Goal: Navigation & Orientation: Find specific page/section

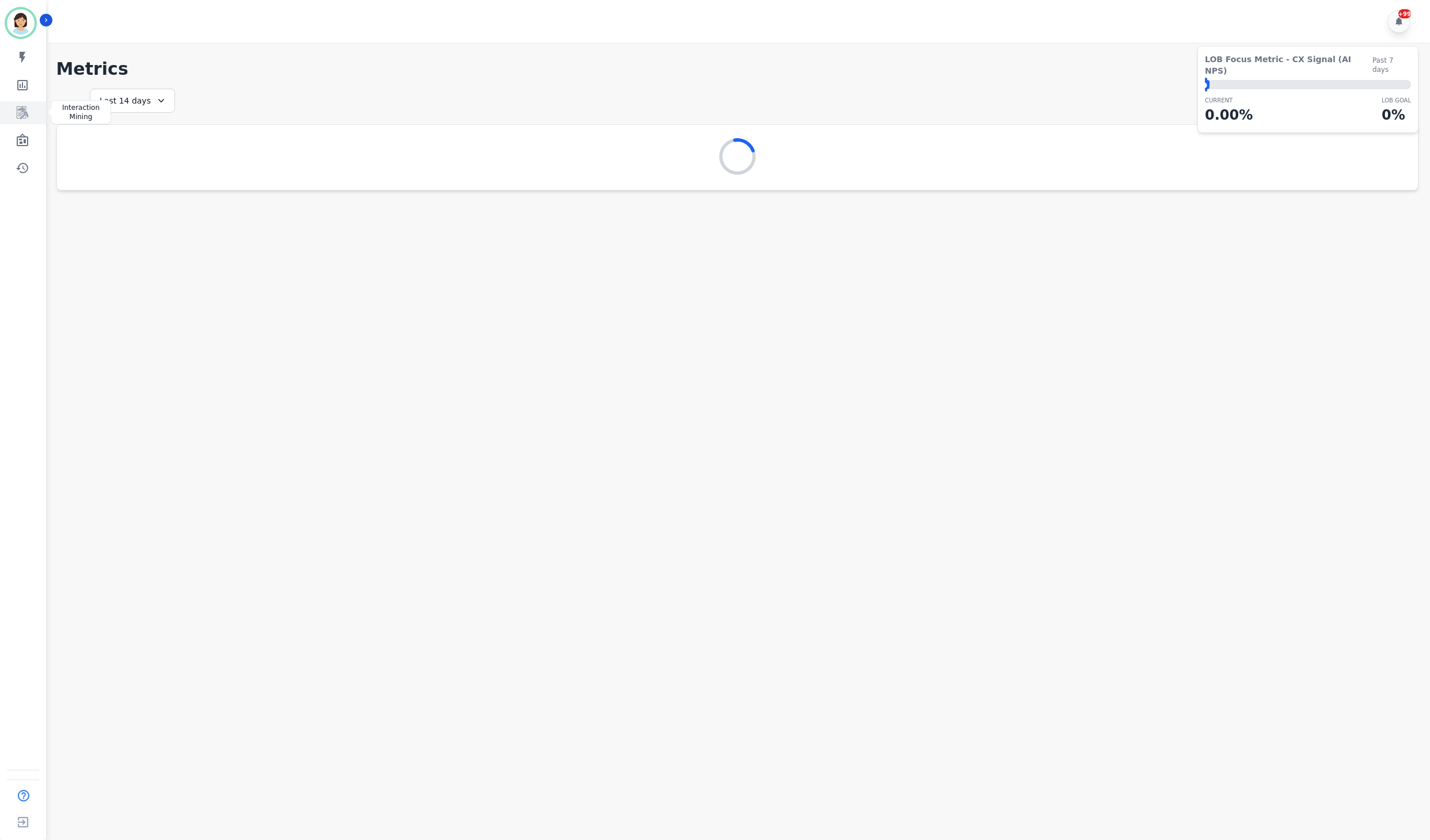
click at [25, 109] on icon "Sidebar" at bounding box center [22, 112] width 12 height 12
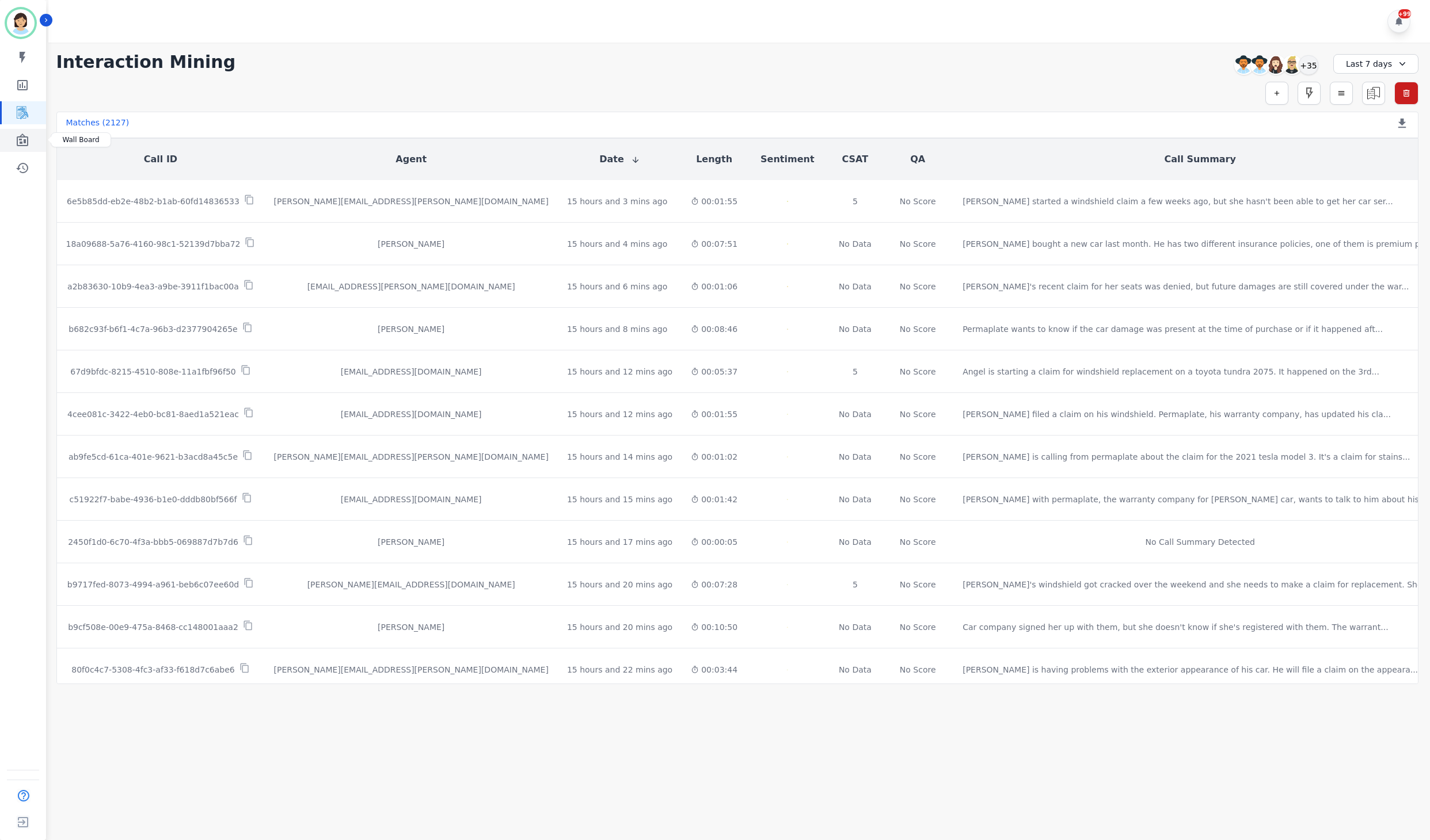
click at [21, 144] on icon "Sidebar" at bounding box center [22, 140] width 12 height 12
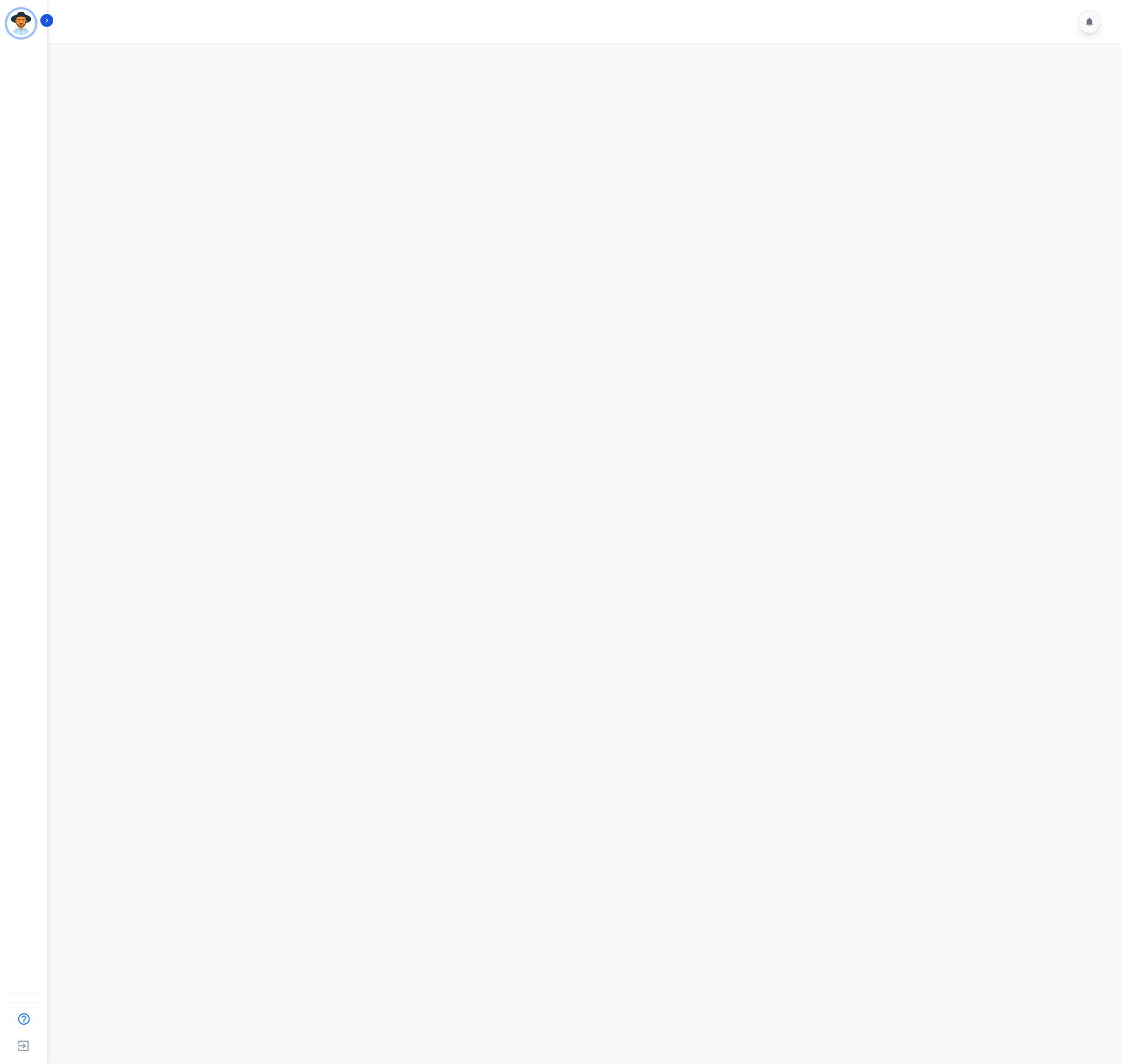
drag, startPoint x: 65, startPoint y: 30, endPoint x: 1235, endPoint y: -8, distance: 1170.6
click at [1121, 0] on html "A Agent ID: 123 Help Log out Icon description" at bounding box center [560, 532] width 1121 height 1064
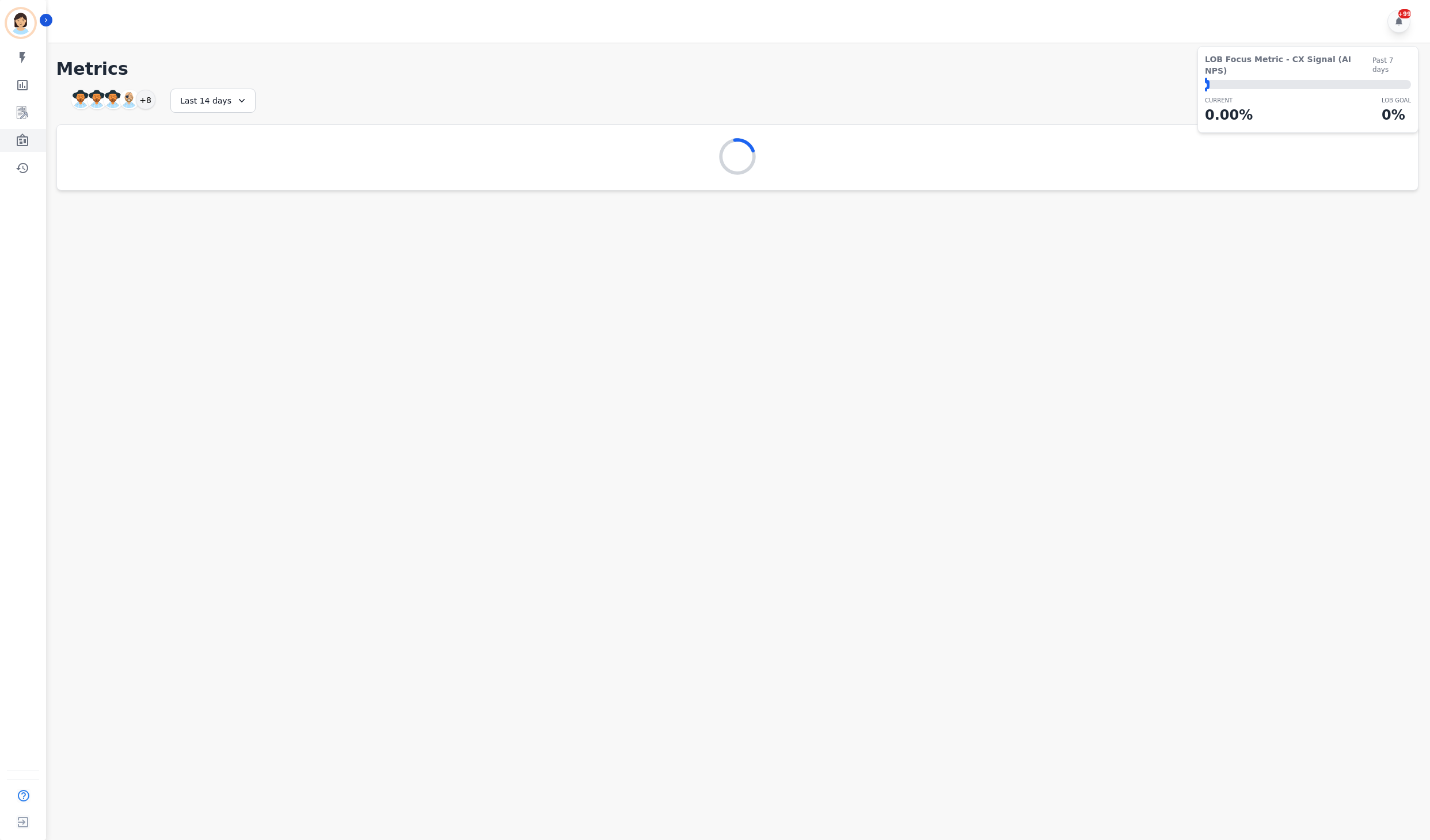
click at [23, 141] on icon "Sidebar" at bounding box center [22, 140] width 12 height 12
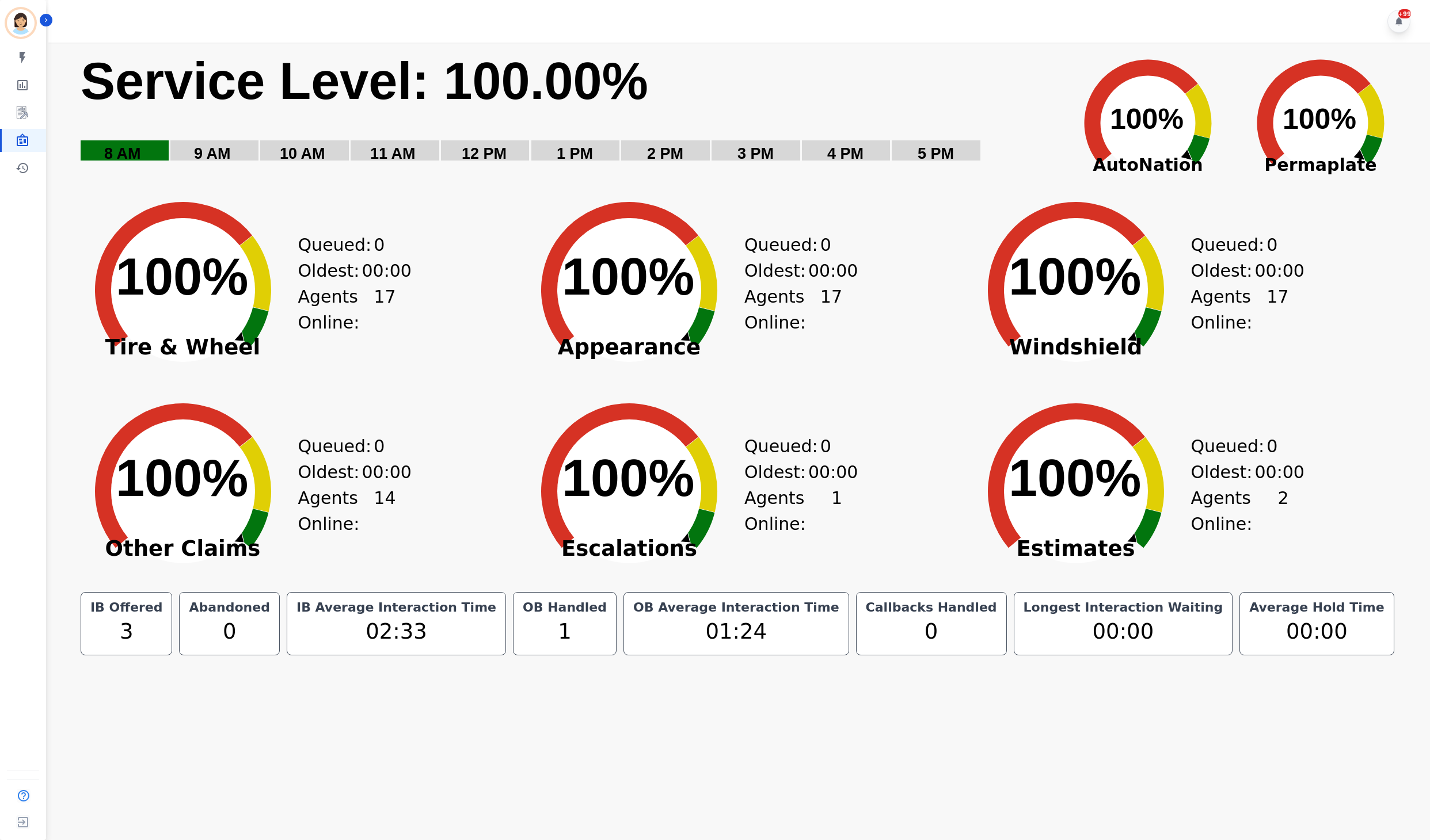
click at [1025, 89] on rect "Service Level: 0%" at bounding box center [567, 115] width 975 height 130
click at [1146, 169] on span "AutoNation" at bounding box center [1148, 165] width 173 height 26
click at [629, 126] on rect "Service Level: 0%" at bounding box center [567, 115] width 975 height 130
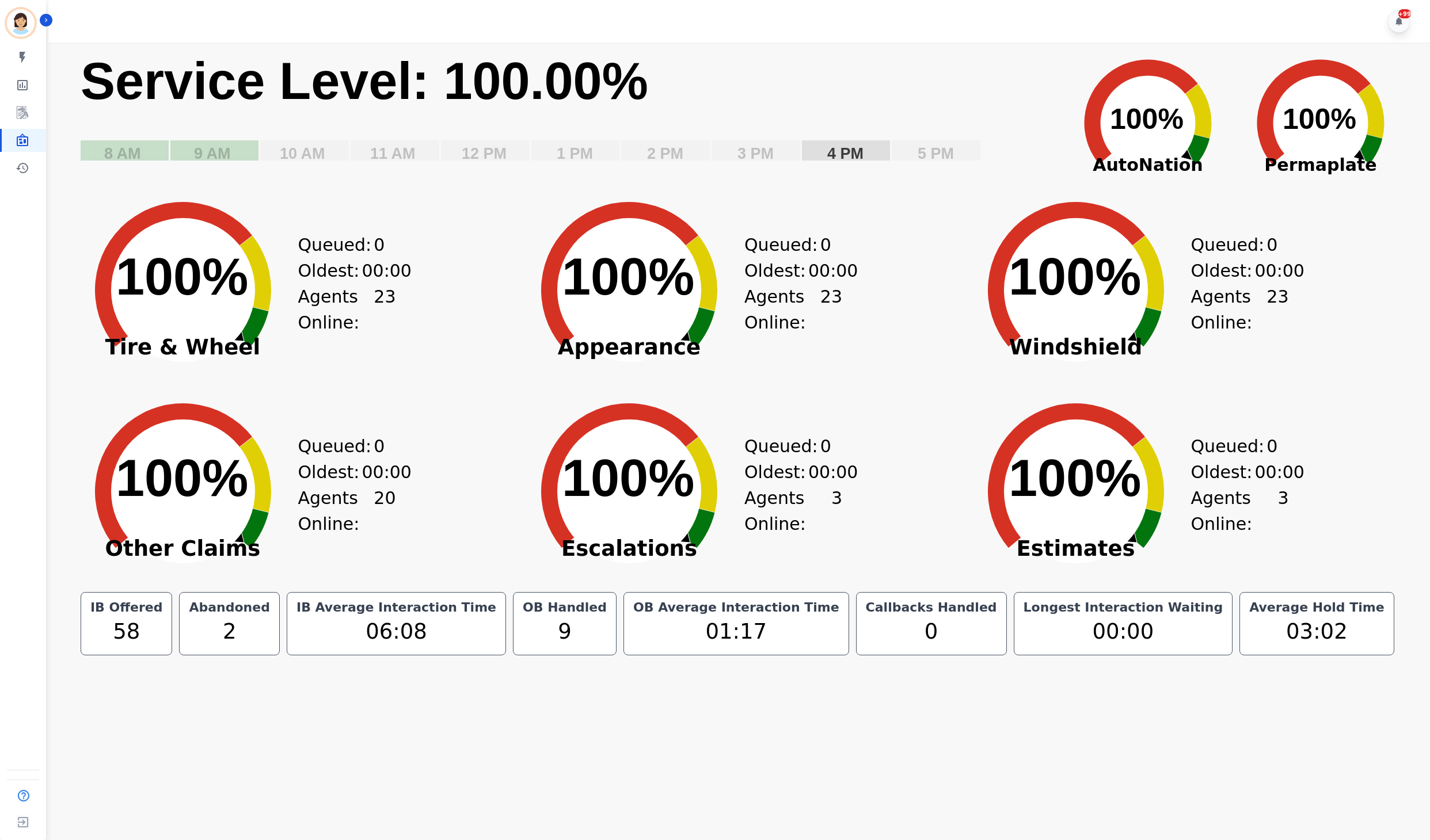
click at [830, 158] on text "4 PM" at bounding box center [845, 153] width 37 height 17
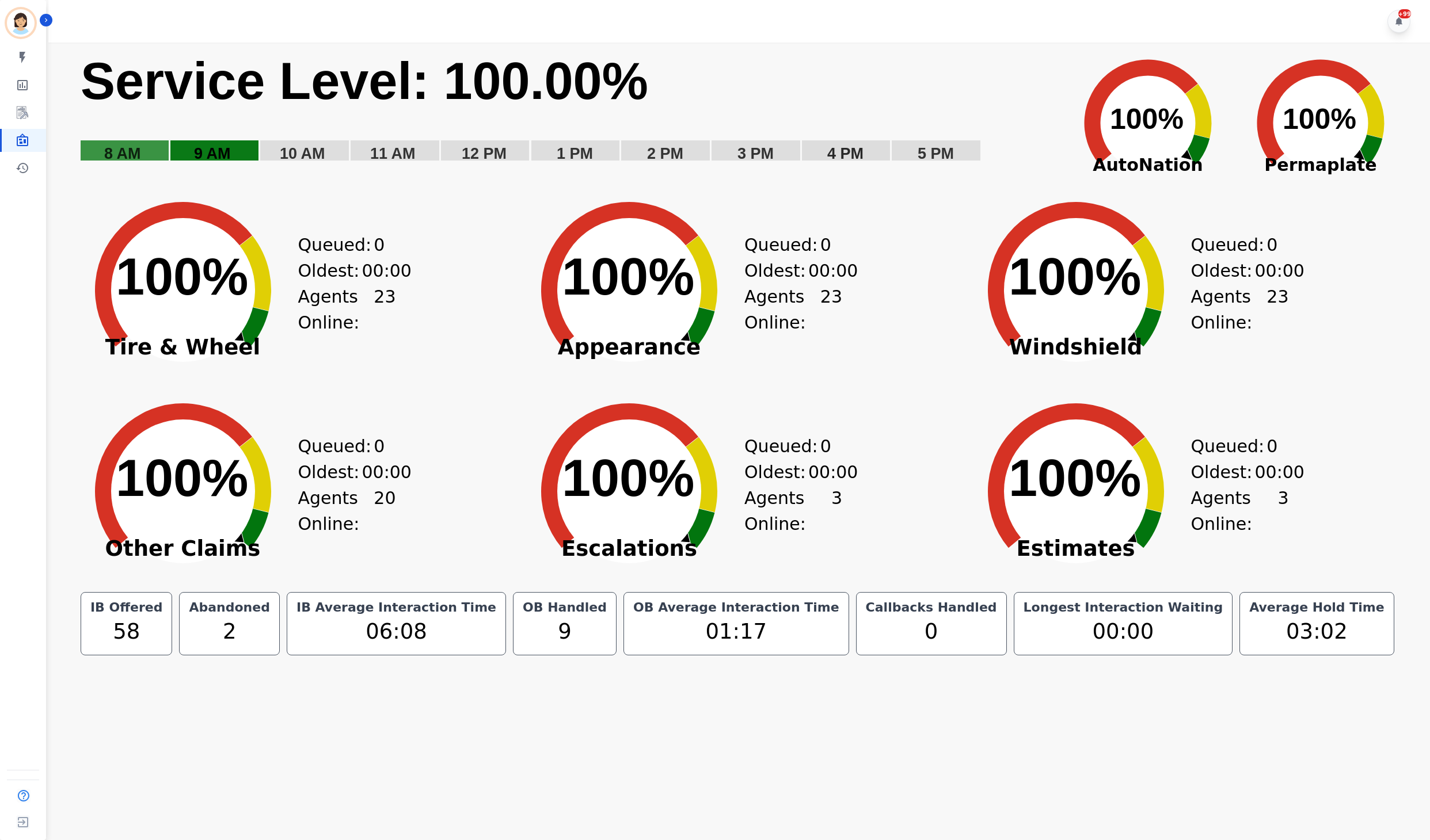
click at [214, 159] on text "9 AM" at bounding box center [212, 153] width 37 height 17
